Goal: Information Seeking & Learning: Learn about a topic

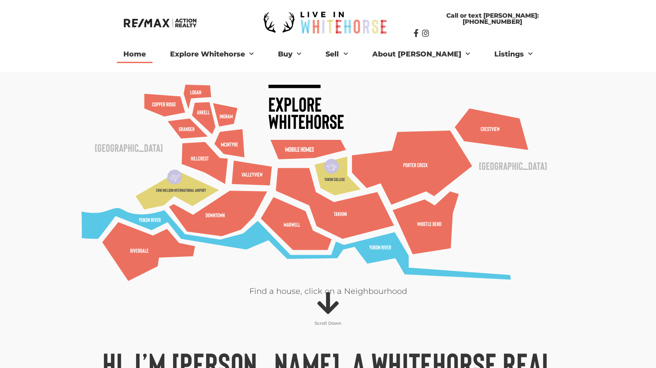
scroll to position [20, 0]
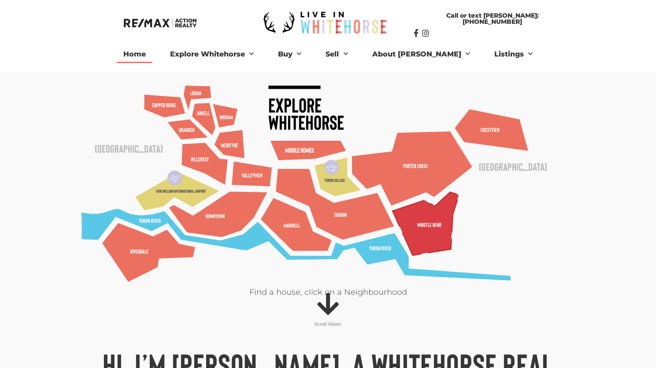
click at [435, 224] on polygon at bounding box center [426, 223] width 66 height 63
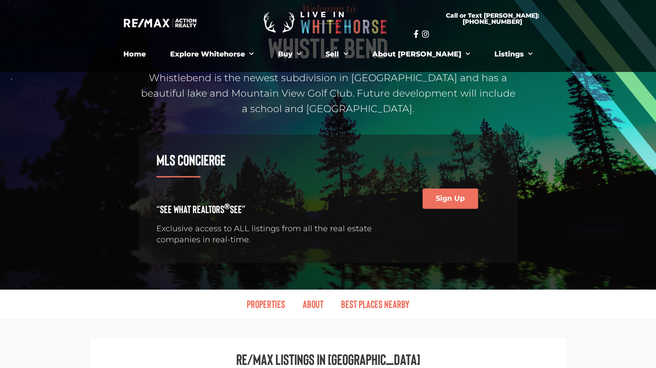
scroll to position [105, 0]
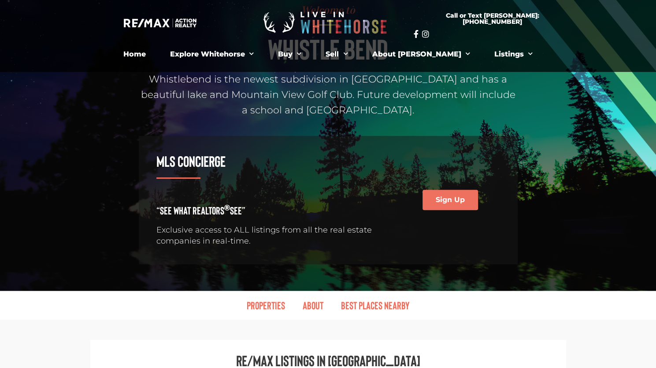
click at [203, 160] on h3 "MLS Concierge" at bounding box center [273, 160] width 235 height 15
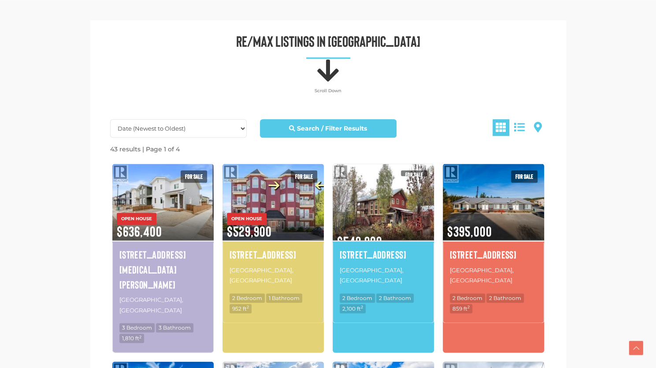
scroll to position [421, 0]
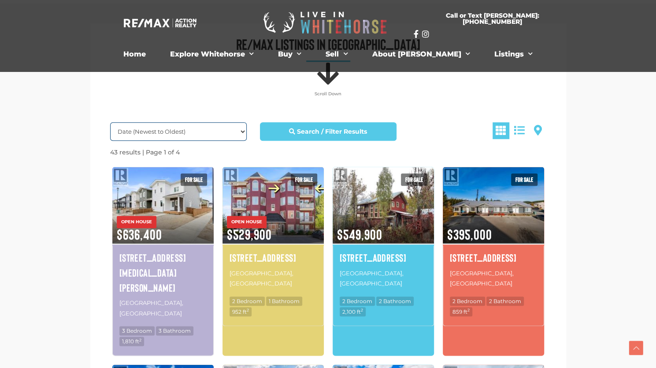
click at [227, 130] on select "Date (Newest to Oldest) Date (Oldest to Newest) Price (Highest to Lowest) Price…" at bounding box center [178, 131] width 137 height 19
select select "Price ASC, Lease ASC, property_id ASC"
click at [110, 122] on select "Date (Newest to Oldest) Date (Oldest to Newest) Price (Highest to Lowest) Price…" at bounding box center [178, 131] width 137 height 19
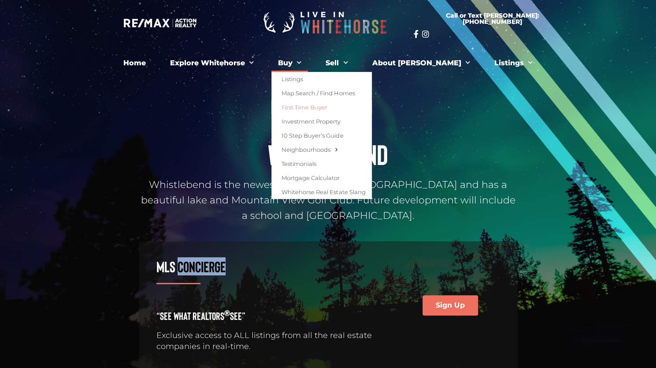
click at [338, 108] on link "First Time Buyer" at bounding box center [322, 107] width 100 height 14
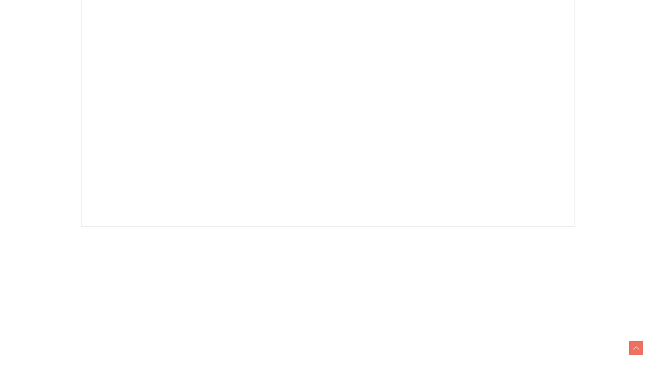
scroll to position [286, 0]
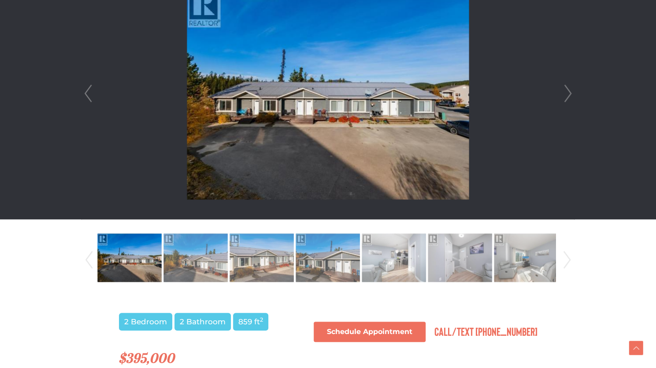
click at [568, 100] on link "Next" at bounding box center [568, 93] width 13 height 251
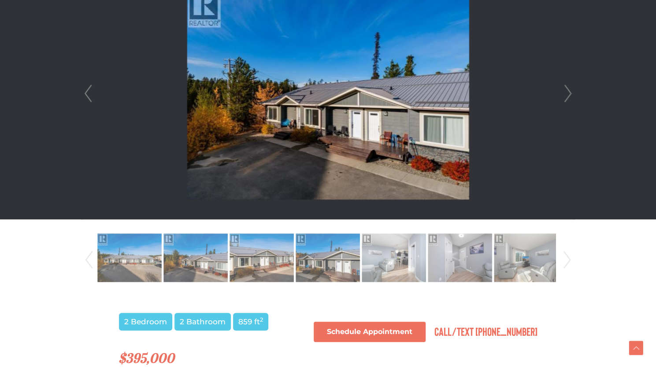
click at [568, 100] on link "Next" at bounding box center [568, 93] width 13 height 251
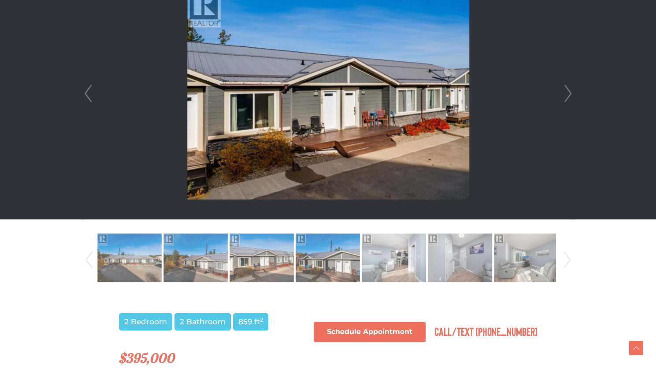
click at [568, 100] on link "Next" at bounding box center [568, 93] width 13 height 251
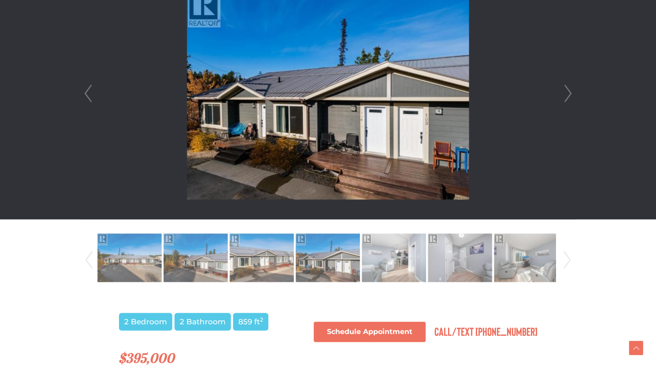
click at [569, 87] on link "Next" at bounding box center [568, 93] width 13 height 251
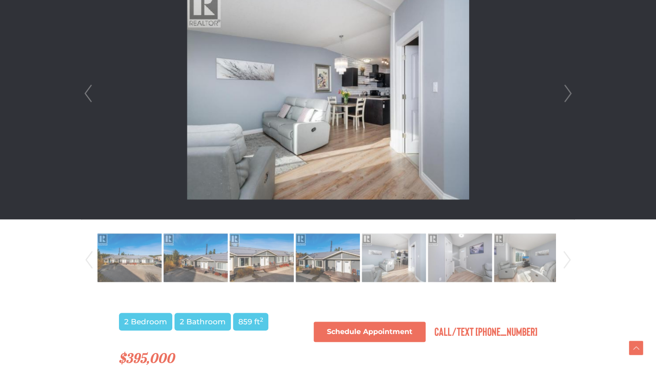
click at [569, 87] on link "Next" at bounding box center [568, 93] width 13 height 251
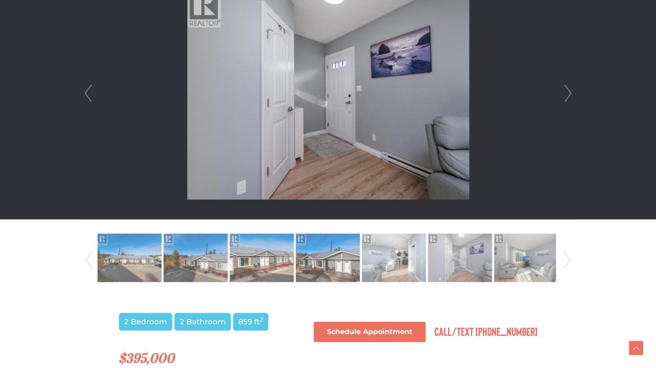
click at [569, 87] on link "Next" at bounding box center [568, 93] width 13 height 251
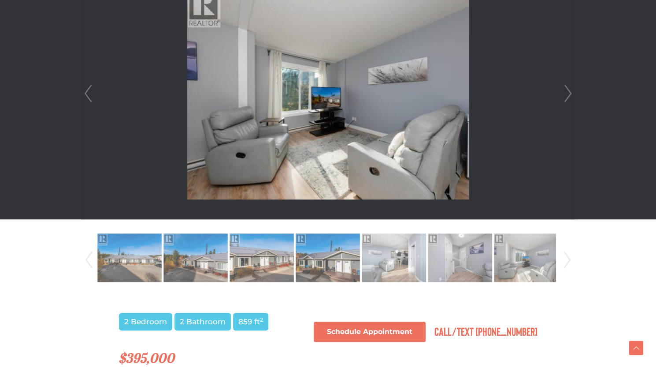
click at [569, 87] on link "Next" at bounding box center [568, 93] width 13 height 251
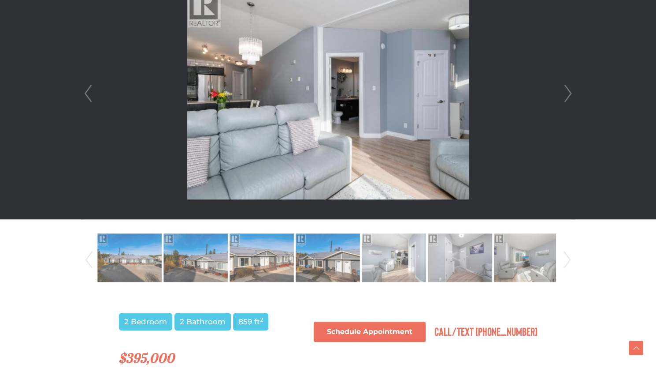
click at [569, 87] on link "Next" at bounding box center [568, 93] width 13 height 251
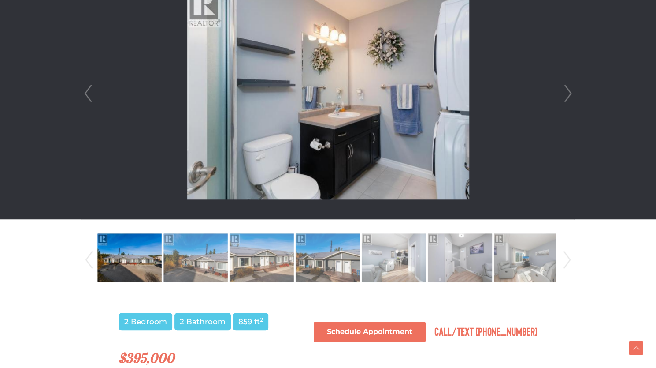
click at [569, 87] on link "Next" at bounding box center [568, 93] width 13 height 251
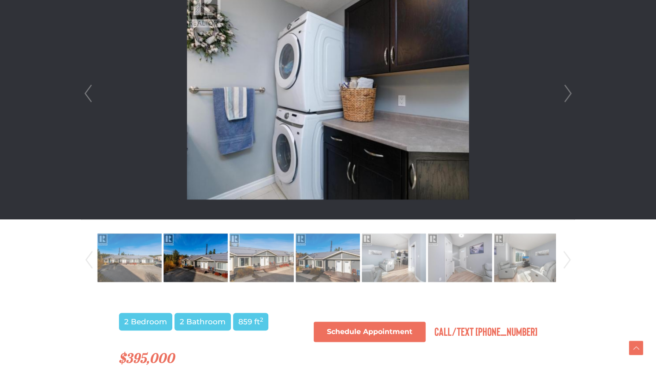
click at [569, 87] on link "Next" at bounding box center [568, 93] width 13 height 251
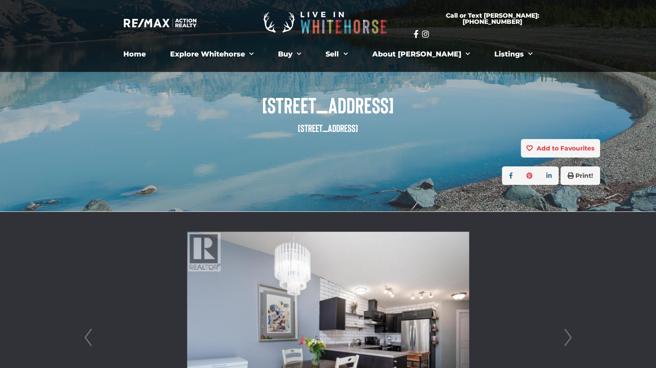
scroll to position [40, 0]
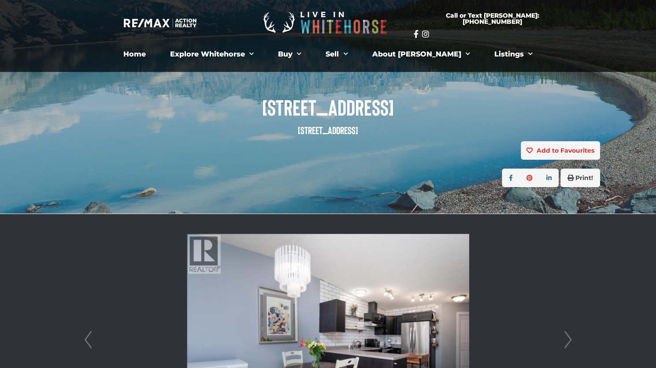
drag, startPoint x: 258, startPoint y: 105, endPoint x: 395, endPoint y: 106, distance: 137.1
click at [395, 106] on span "[STREET_ADDRESS]" at bounding box center [328, 107] width 544 height 24
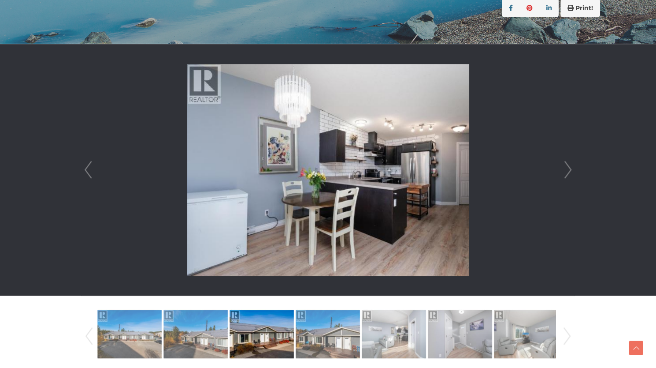
scroll to position [210, 0]
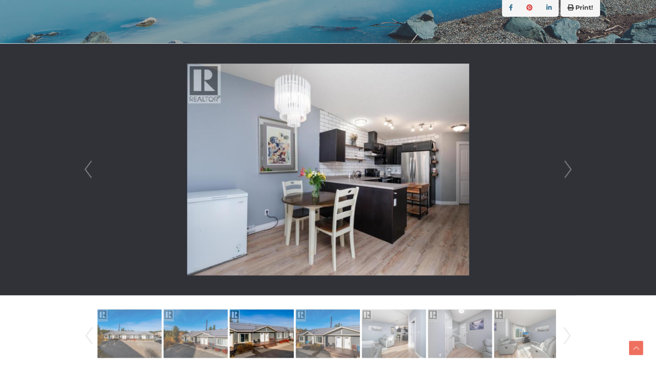
click at [568, 173] on link "Next" at bounding box center [568, 169] width 13 height 251
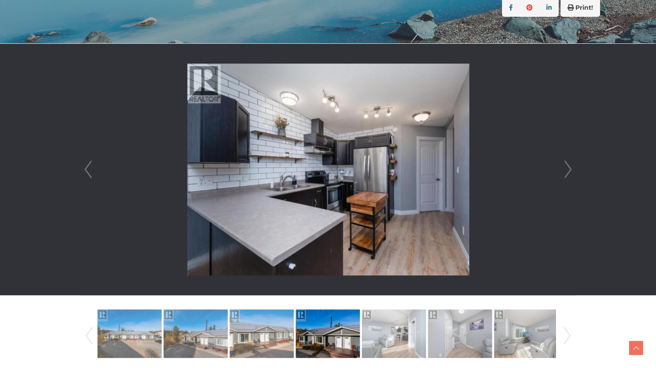
click at [568, 173] on link "Next" at bounding box center [568, 169] width 13 height 251
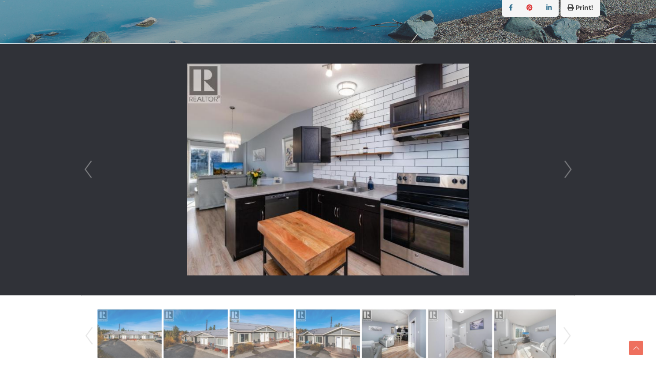
click at [568, 173] on link "Next" at bounding box center [568, 169] width 13 height 251
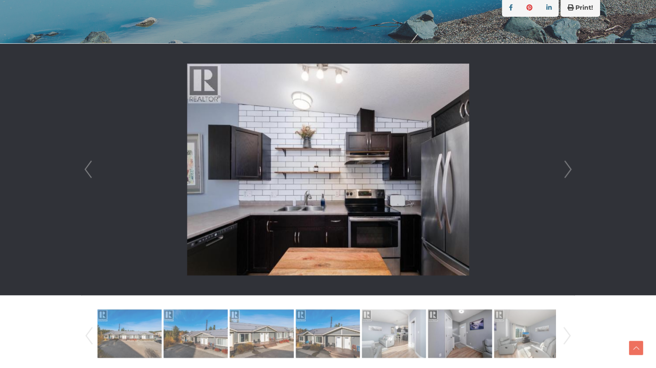
click at [573, 170] on link "Next" at bounding box center [568, 169] width 13 height 251
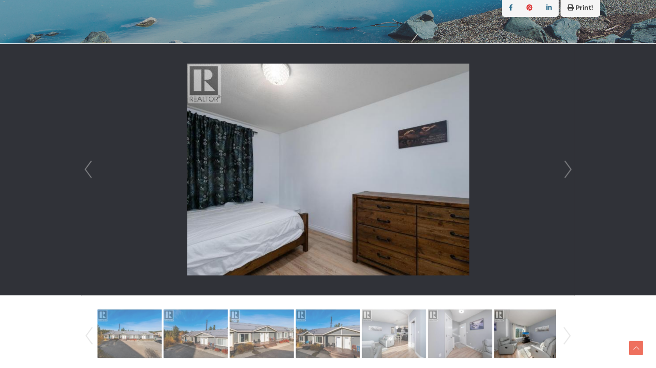
click at [573, 170] on link "Next" at bounding box center [568, 169] width 13 height 251
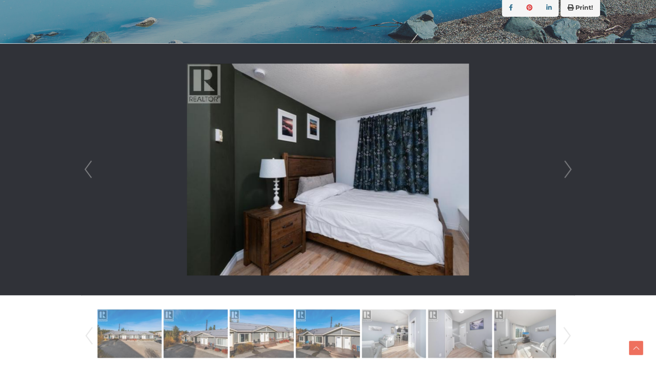
click at [573, 170] on link "Next" at bounding box center [568, 169] width 13 height 251
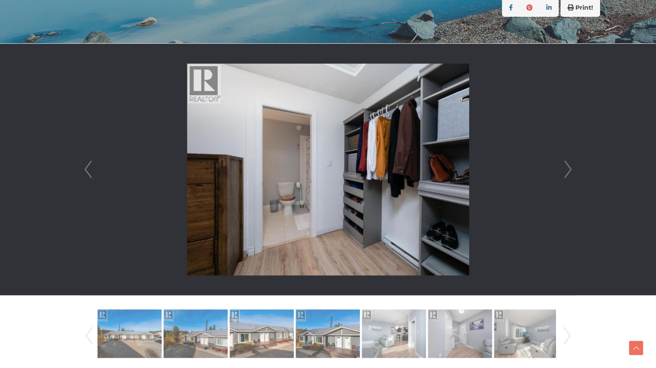
click at [573, 170] on link "Next" at bounding box center [568, 169] width 13 height 251
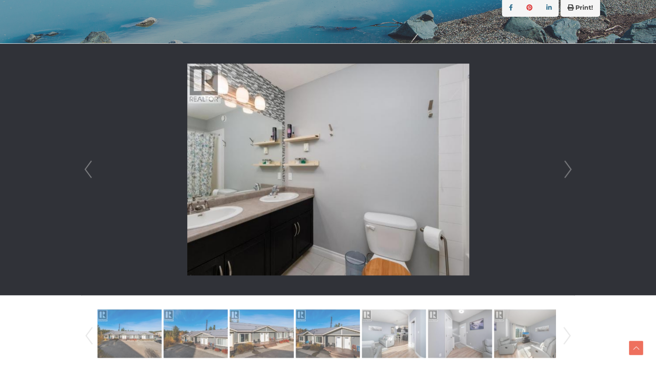
click at [573, 170] on link "Next" at bounding box center [568, 169] width 13 height 251
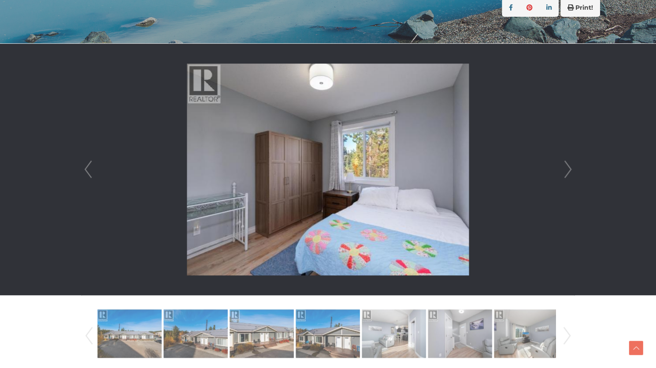
click at [573, 170] on link "Next" at bounding box center [568, 169] width 13 height 251
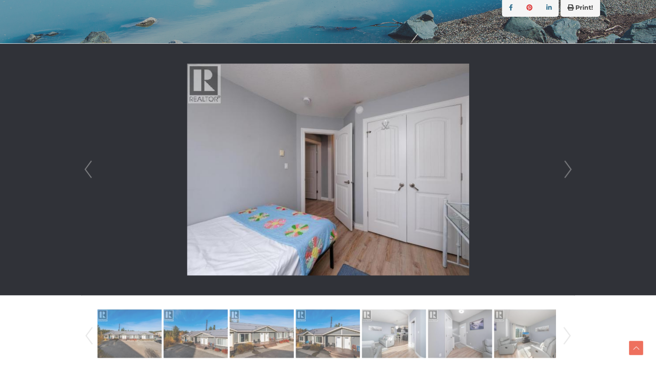
click at [573, 170] on link "Next" at bounding box center [568, 169] width 13 height 251
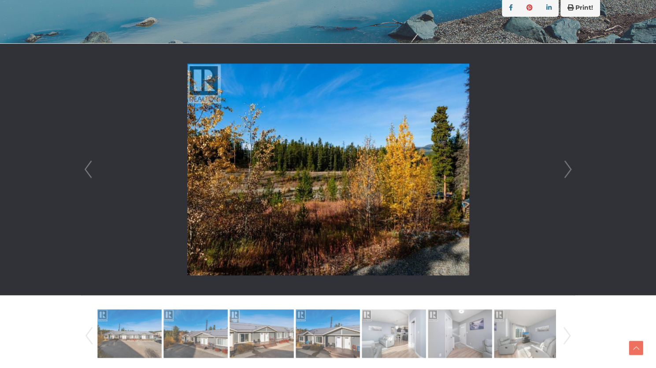
click at [573, 170] on link "Next" at bounding box center [568, 169] width 13 height 251
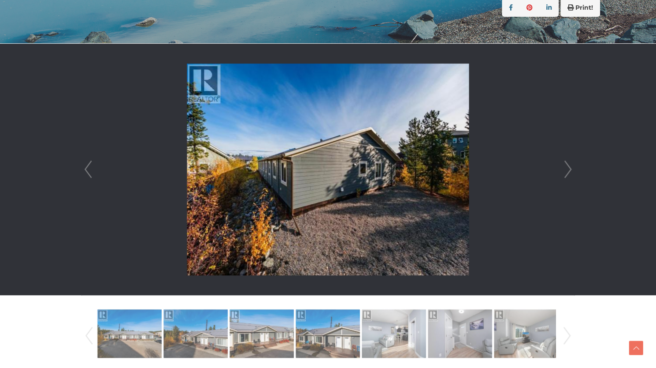
click at [573, 170] on link "Next" at bounding box center [568, 169] width 13 height 251
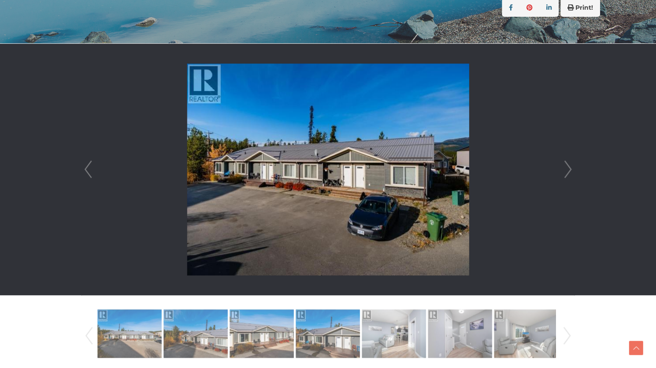
click at [569, 164] on link "Next" at bounding box center [568, 169] width 13 height 251
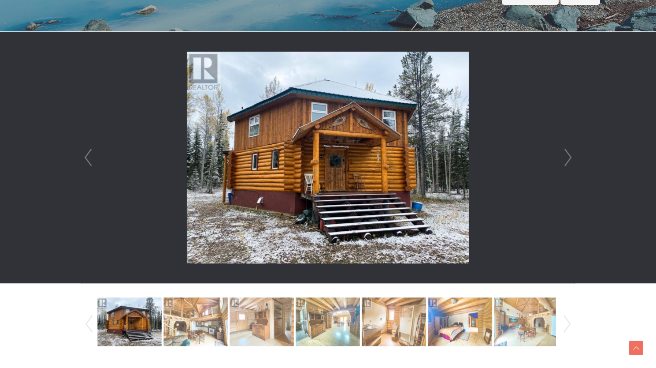
scroll to position [223, 0]
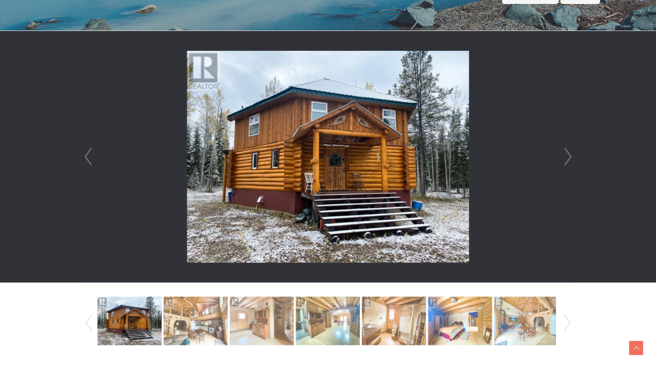
click at [568, 155] on link "Next" at bounding box center [568, 156] width 13 height 251
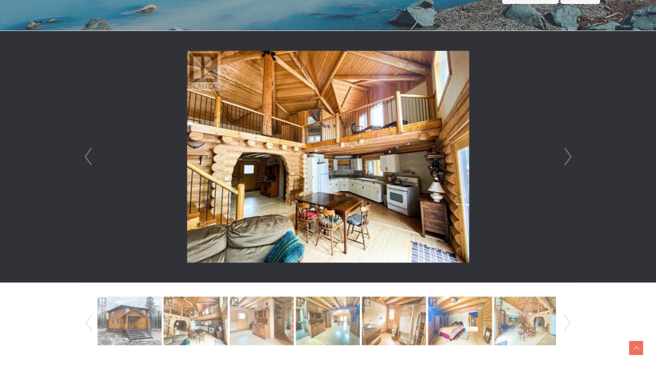
click at [568, 155] on link "Next" at bounding box center [568, 156] width 13 height 251
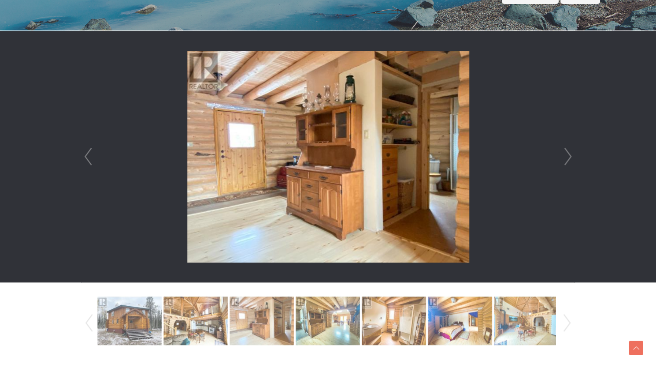
click at [568, 155] on link "Next" at bounding box center [568, 156] width 13 height 251
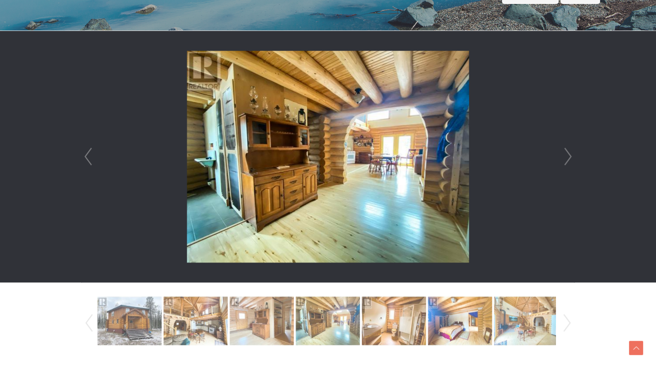
click at [568, 155] on link "Next" at bounding box center [568, 156] width 13 height 251
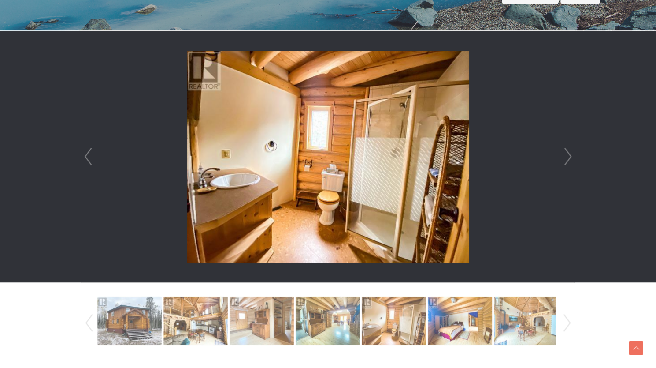
click at [568, 155] on link "Next" at bounding box center [568, 156] width 13 height 251
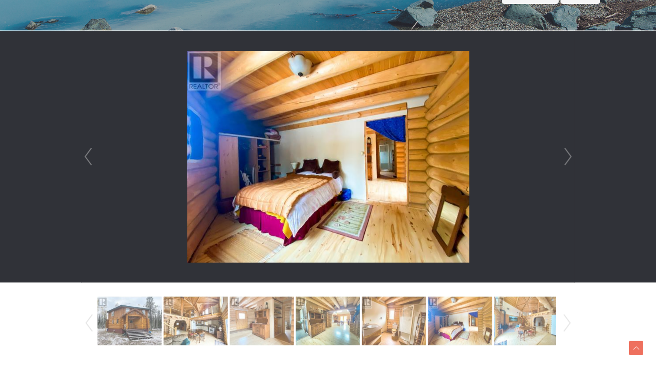
click at [568, 155] on link "Next" at bounding box center [568, 156] width 13 height 251
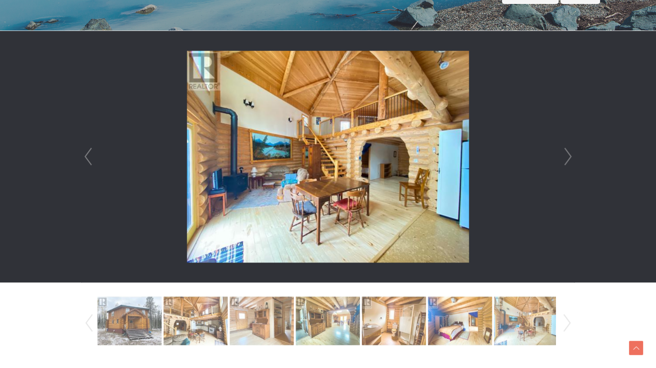
click at [568, 155] on link "Next" at bounding box center [568, 156] width 13 height 251
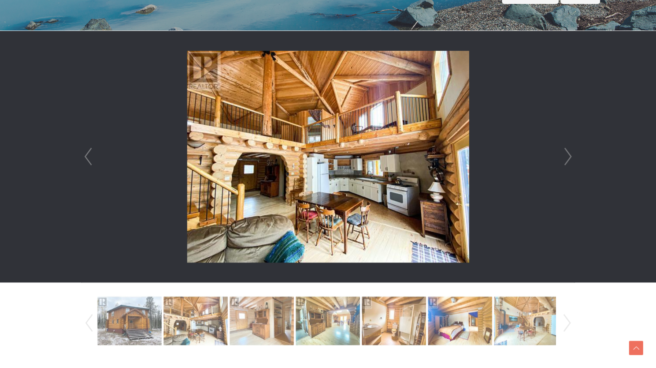
click at [565, 156] on link "Next" at bounding box center [568, 156] width 13 height 251
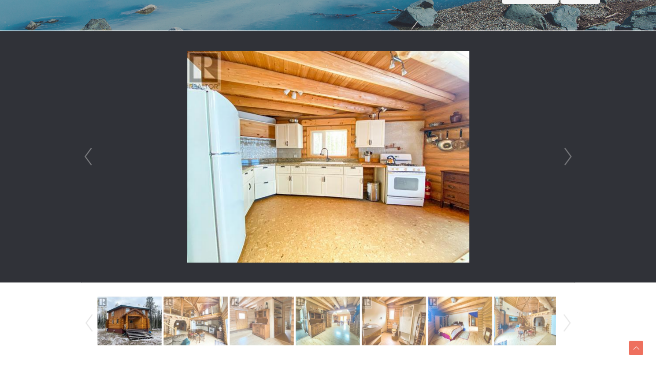
click at [565, 156] on link "Next" at bounding box center [568, 156] width 13 height 251
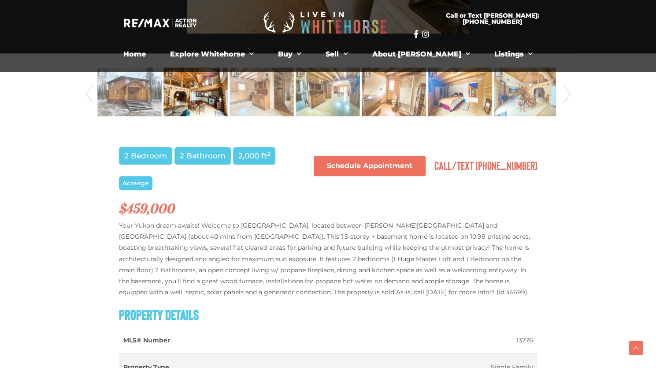
scroll to position [396, 0]
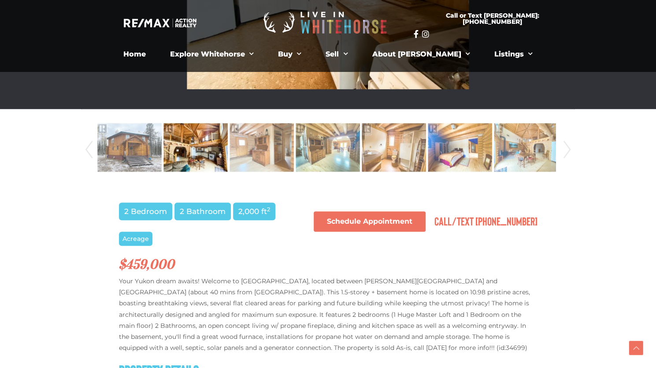
click at [136, 240] on span "Acreage" at bounding box center [135, 238] width 33 height 14
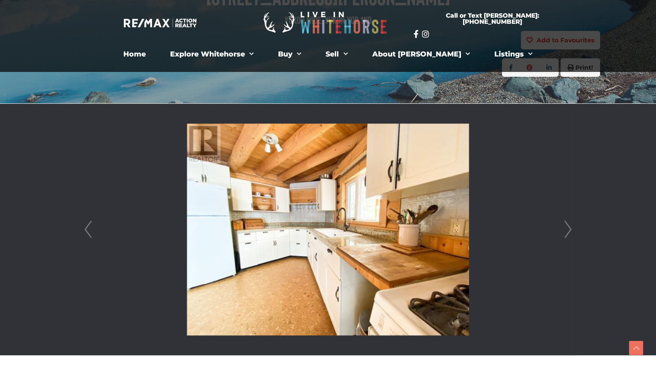
scroll to position [0, 0]
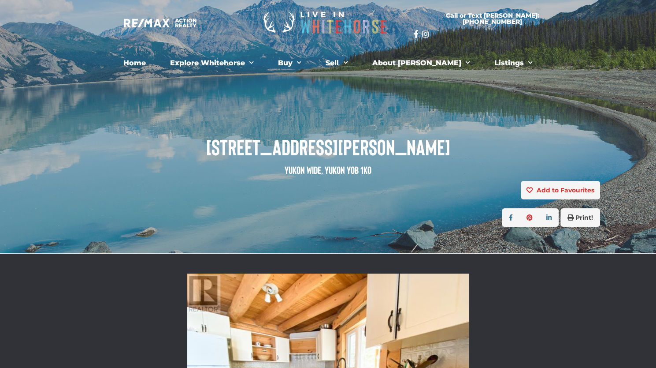
click at [276, 151] on span "28198 Robert Campbell Highway" at bounding box center [328, 146] width 544 height 24
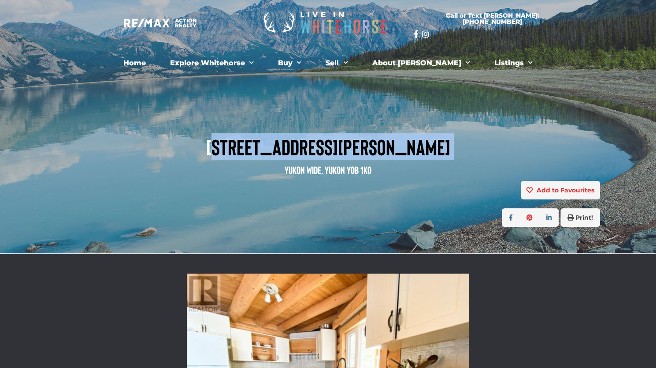
click at [276, 151] on span "28198 Robert Campbell Highway" at bounding box center [328, 146] width 544 height 24
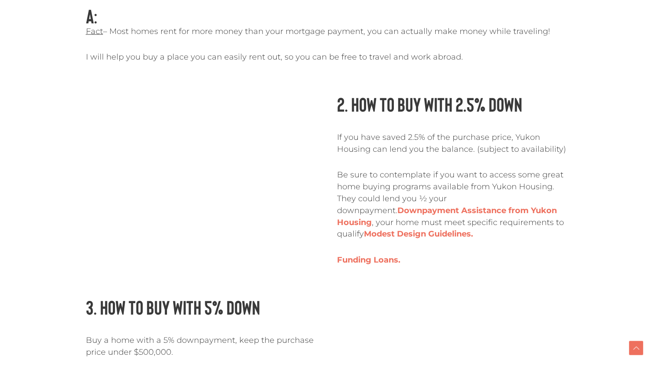
scroll to position [1140, 0]
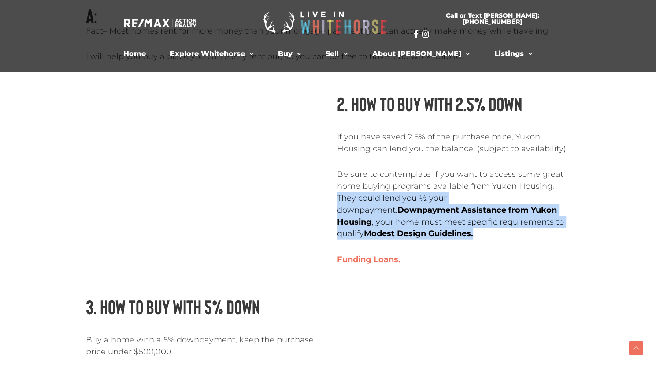
drag, startPoint x: 460, startPoint y: 219, endPoint x: 330, endPoint y: 182, distance: 135.5
click at [330, 182] on div "2. How to Buy with 2.5% down If you have saved 2.5% of the purchase price, Yuko…" at bounding box center [453, 186] width 251 height 203
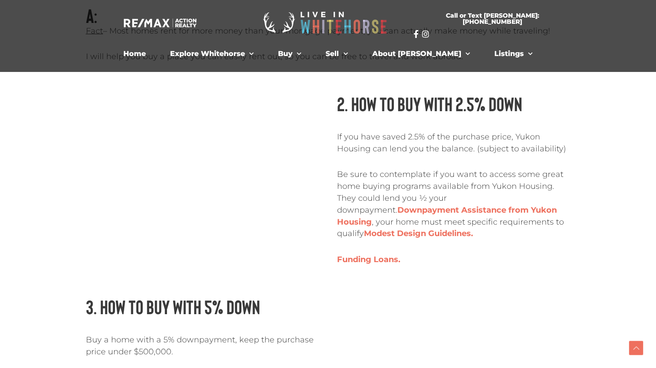
click at [444, 149] on div "If you have saved 2.5% of the purchase price, Yukon Housing can lend you the ba…" at bounding box center [454, 198] width 234 height 134
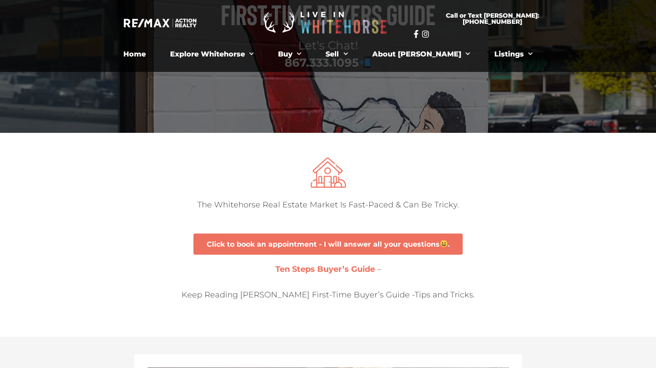
scroll to position [0, 0]
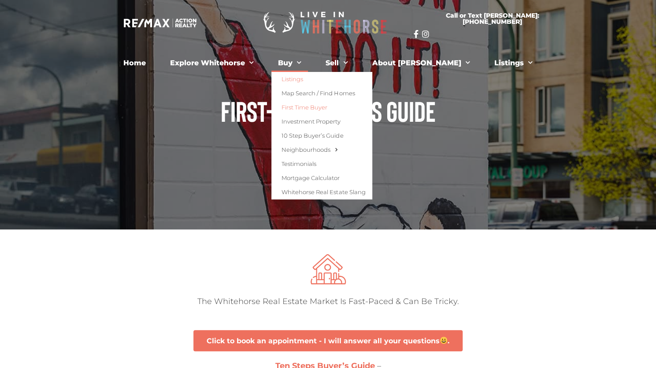
click at [313, 82] on link "Listings" at bounding box center [322, 79] width 100 height 14
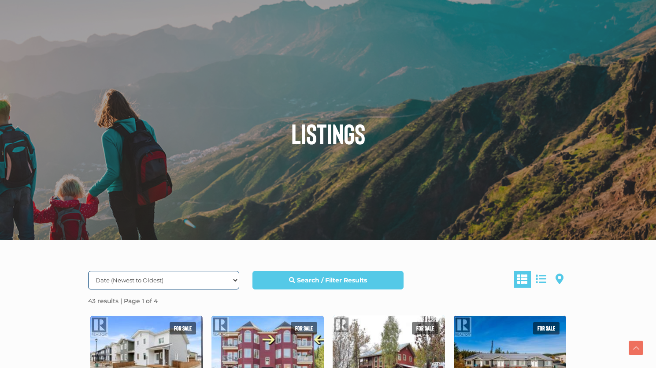
click at [126, 271] on select "Date (Newest to Oldest) Date (Oldest to Newest) Price (Highest to Lowest) Price…" at bounding box center [163, 280] width 151 height 19
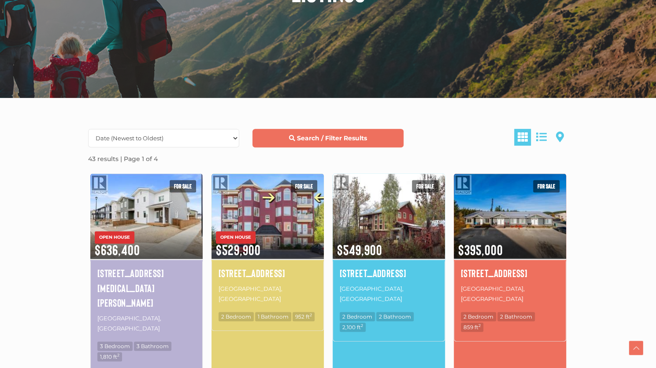
click at [290, 133] on link "Search / Filter Results" at bounding box center [328, 138] width 151 height 19
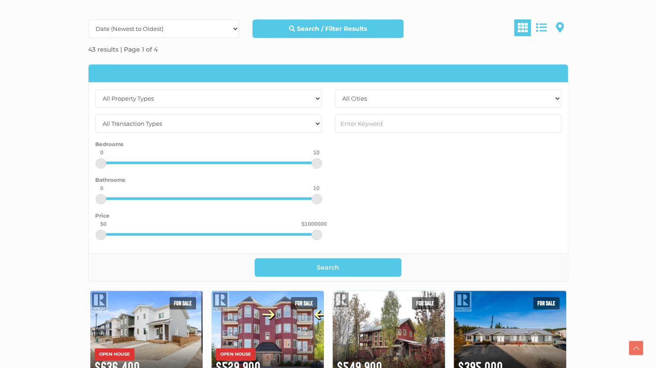
scroll to position [256, 0]
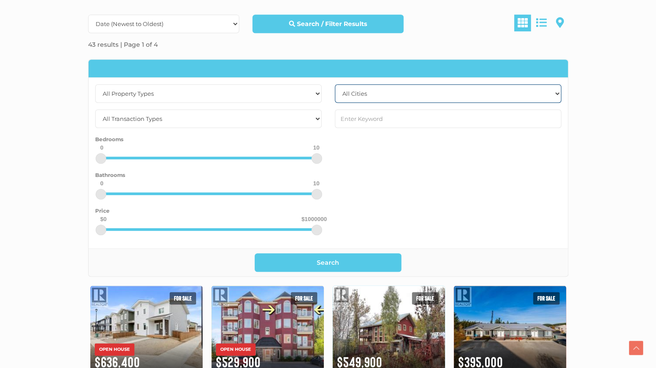
click at [372, 92] on select "All Cities [GEOGRAPHIC_DATA] [GEOGRAPHIC_DATA] [GEOGRAPHIC_DATA] [GEOGRAPHIC_DA…" at bounding box center [448, 93] width 227 height 19
select select "whitehorse"
click at [335, 84] on select "All Cities [GEOGRAPHIC_DATA] [GEOGRAPHIC_DATA] [GEOGRAPHIC_DATA] [GEOGRAPHIC_DA…" at bounding box center [448, 93] width 227 height 19
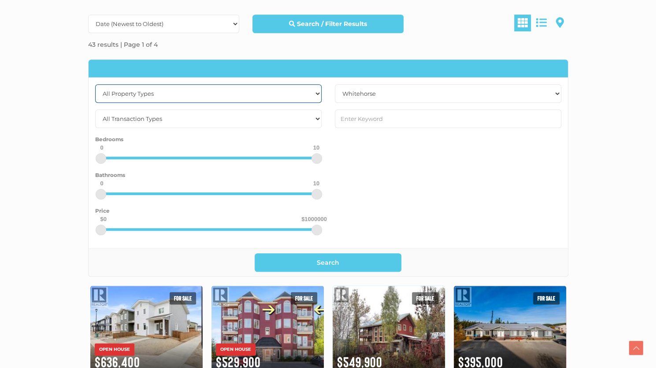
click at [277, 95] on select "All Property Types Business Industrial Office Other Single Family Vacant Land" at bounding box center [208, 93] width 227 height 19
click at [252, 98] on select "All Property Types Business Industrial Office Other Single Family Vacant Land" at bounding box center [208, 93] width 227 height 19
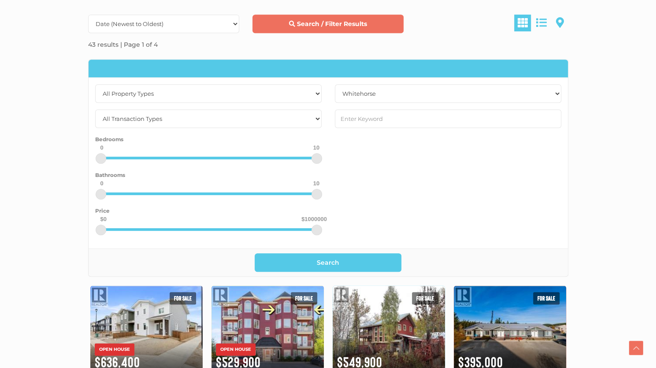
click at [355, 30] on link "Search / Filter Results" at bounding box center [328, 24] width 151 height 19
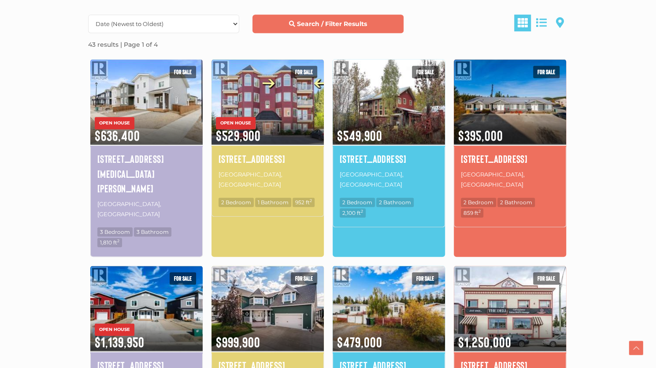
click at [355, 30] on link "Search / Filter Results" at bounding box center [328, 24] width 151 height 19
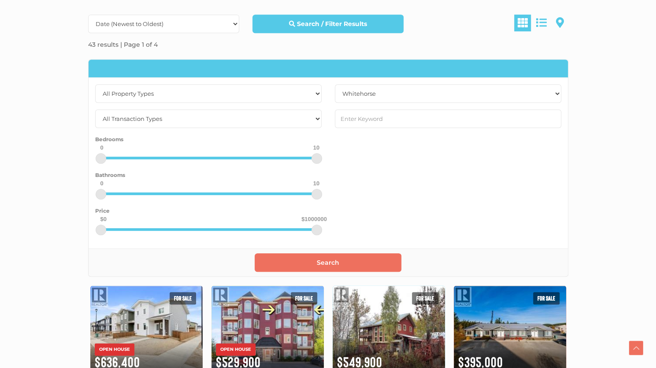
click at [324, 260] on button "Search" at bounding box center [328, 262] width 147 height 19
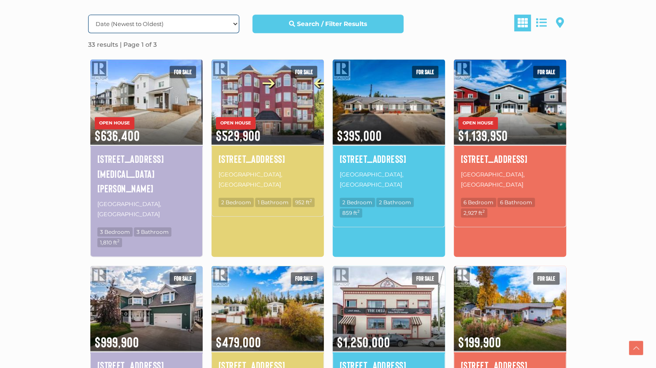
click at [189, 30] on select "Date (Newest to Oldest) Date (Oldest to Newest) Price (Highest to Lowest) Price…" at bounding box center [163, 24] width 151 height 19
select select "Price ASC, Lease ASC, property_id ASC"
click at [88, 15] on select "Date (Newest to Oldest) Date (Oldest to Newest) Price (Highest to Lowest) Price…" at bounding box center [163, 24] width 151 height 19
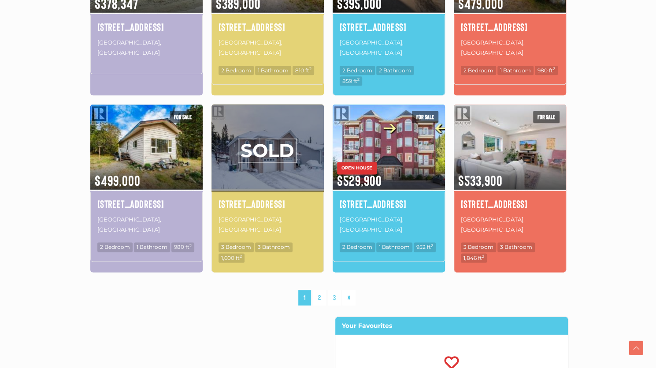
scroll to position [564, 0]
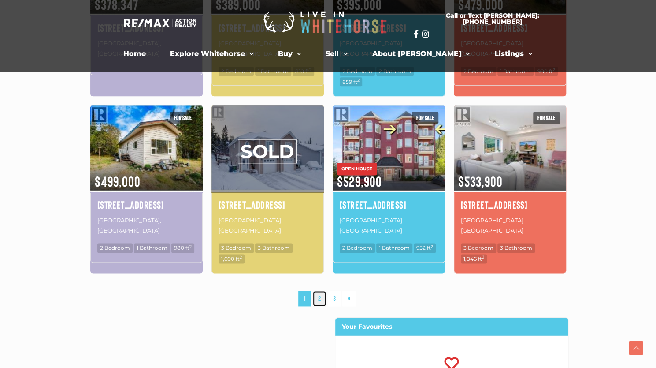
click at [320, 290] on link "2" at bounding box center [319, 297] width 13 height 15
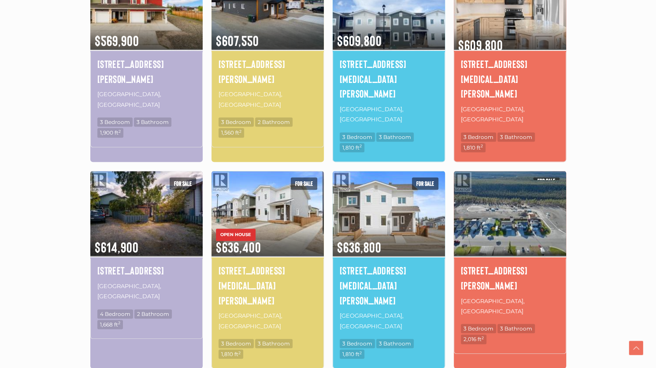
scroll to position [353, 0]
